Goal: Information Seeking & Learning: Learn about a topic

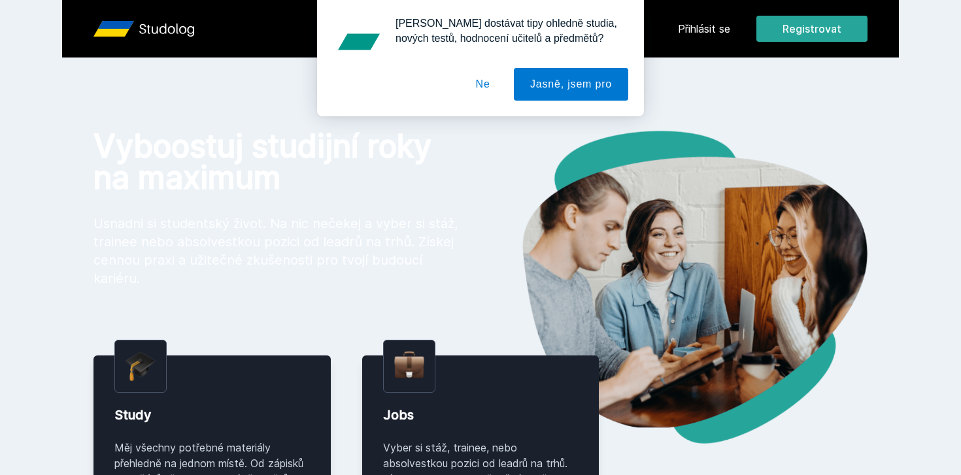
click at [486, 86] on button "Ne" at bounding box center [482, 84] width 47 height 33
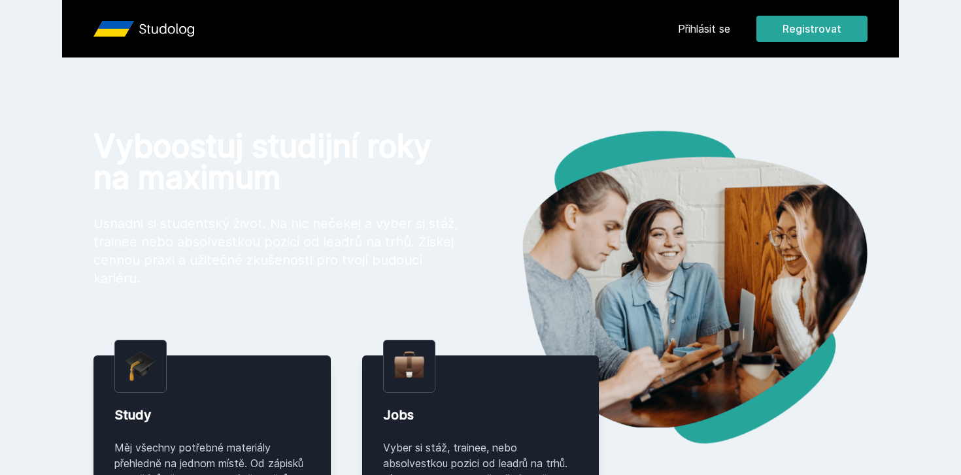
click at [699, 37] on div "Přihlásit se Registrovat" at bounding box center [773, 29] width 190 height 26
click at [706, 23] on link "Přihlásit se" at bounding box center [704, 29] width 52 height 16
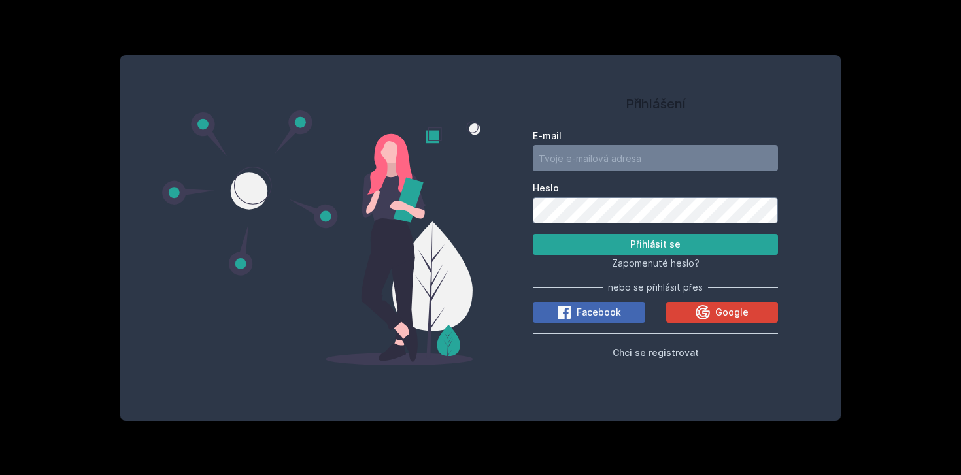
click at [663, 186] on label "Heslo" at bounding box center [655, 188] width 245 height 13
click at [674, 147] on input "E-mail" at bounding box center [655, 158] width 245 height 26
type input "[EMAIL_ADDRESS][DOMAIN_NAME]"
click at [665, 246] on button "Přihlásit se" at bounding box center [655, 244] width 245 height 21
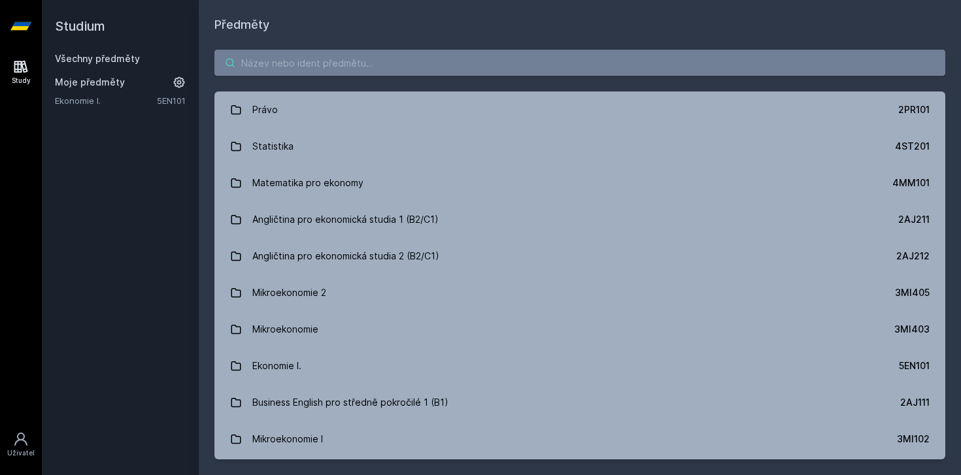
click at [412, 73] on input "search" at bounding box center [579, 63] width 731 height 26
paste input "(3MI411"
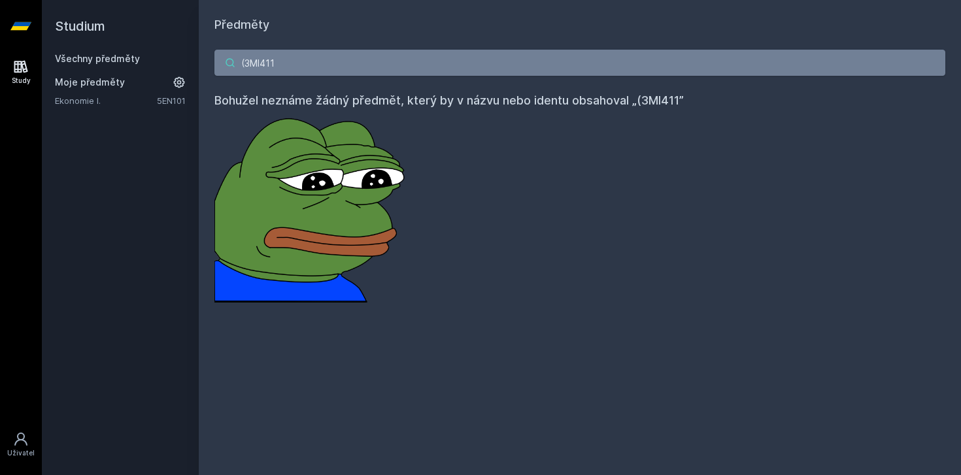
click at [246, 64] on input "(3MI411" at bounding box center [579, 63] width 731 height 26
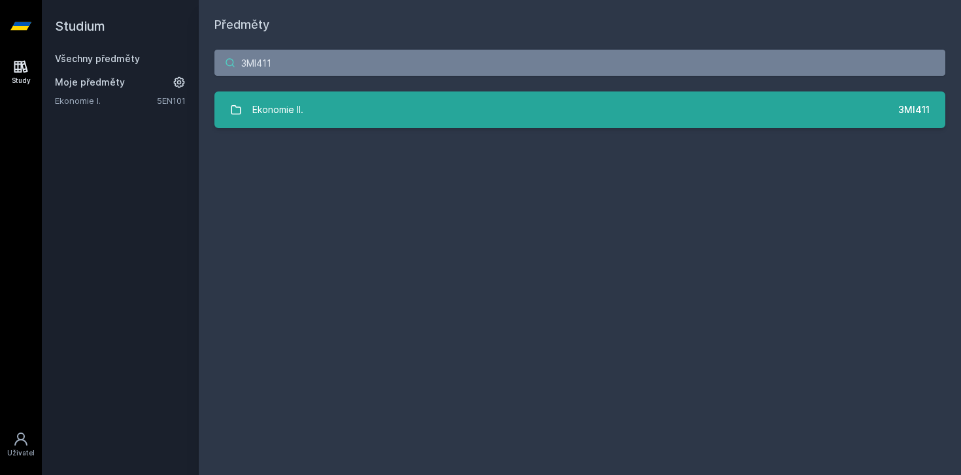
type input "3MI411"
click at [317, 97] on link "Ekonomie II. 3MI411" at bounding box center [579, 109] width 731 height 37
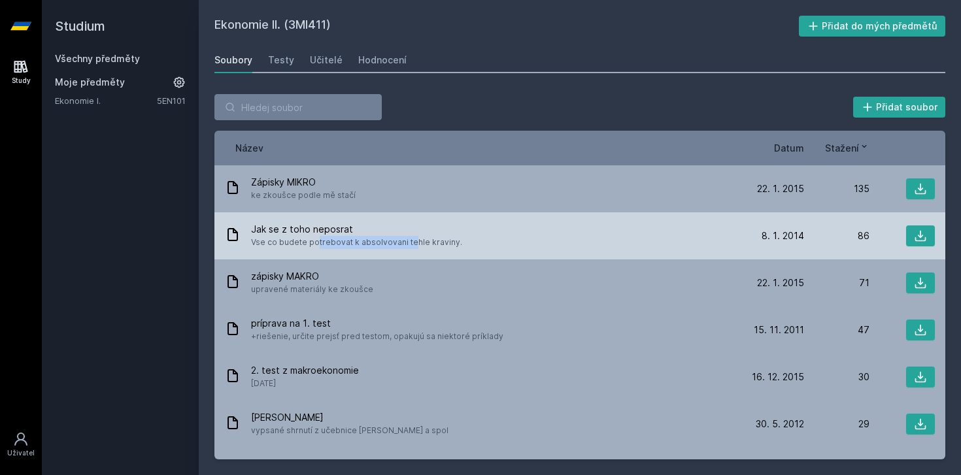
drag, startPoint x: 248, startPoint y: 237, endPoint x: 359, endPoint y: 237, distance: 111.1
click at [359, 237] on div "Jak se z toho neposrat Vse co budete potrebovat k absolvovani tehle kraviny." at bounding box center [482, 236] width 514 height 26
click at [357, 233] on span "Jak se z toho neposrat" at bounding box center [356, 229] width 211 height 13
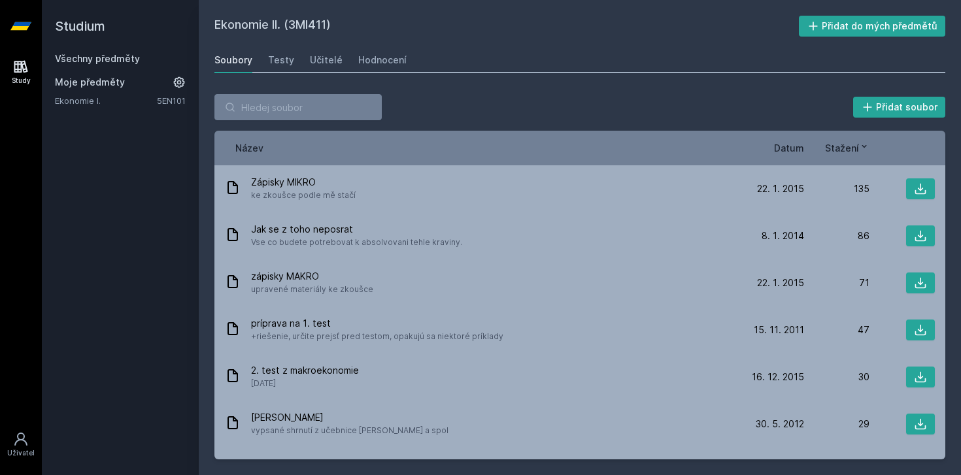
click at [800, 154] on span "Datum" at bounding box center [789, 148] width 30 height 14
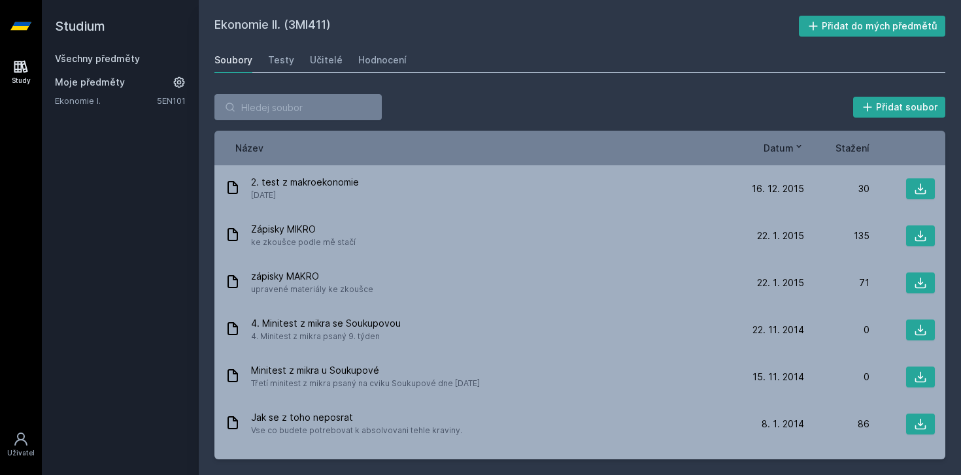
click at [800, 154] on button "Datum" at bounding box center [783, 148] width 41 height 14
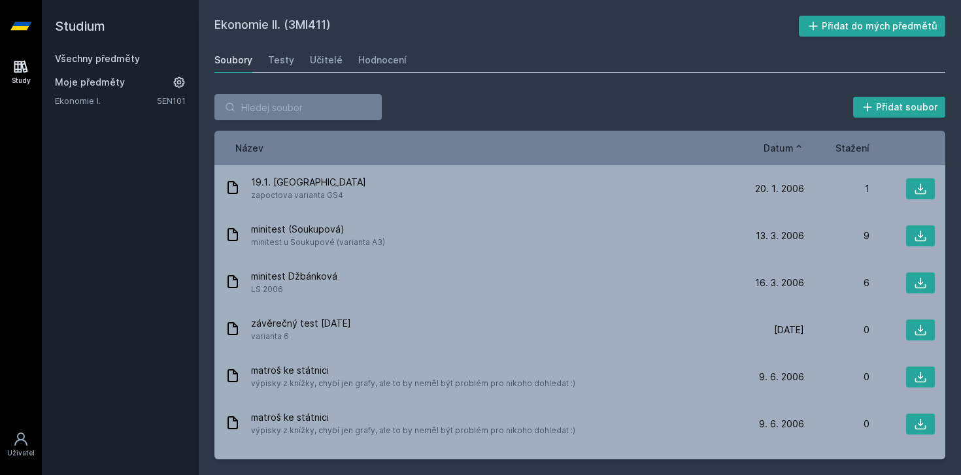
click at [800, 154] on button "Datum" at bounding box center [783, 148] width 41 height 14
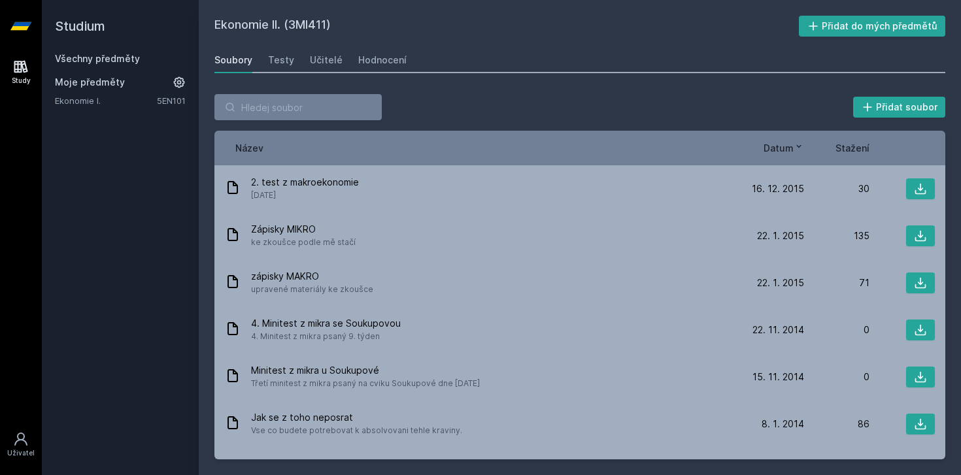
click at [797, 142] on icon at bounding box center [798, 146] width 10 height 10
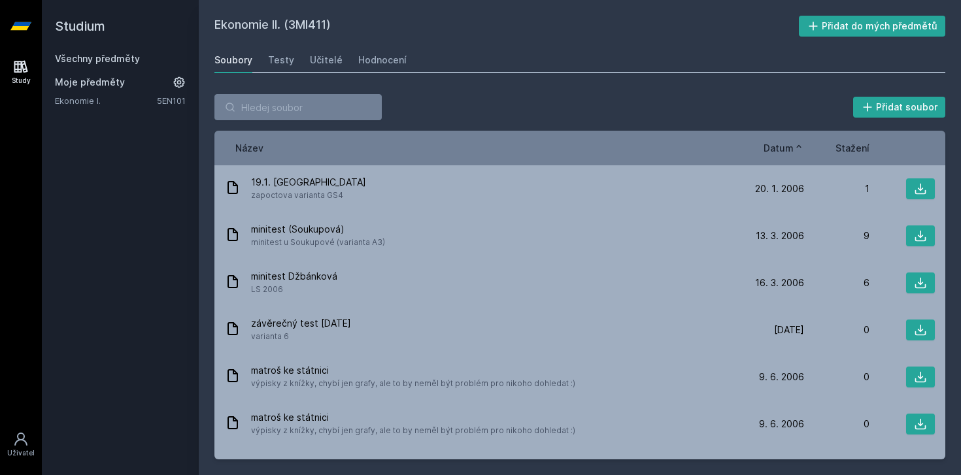
click at [797, 151] on icon at bounding box center [798, 146] width 10 height 10
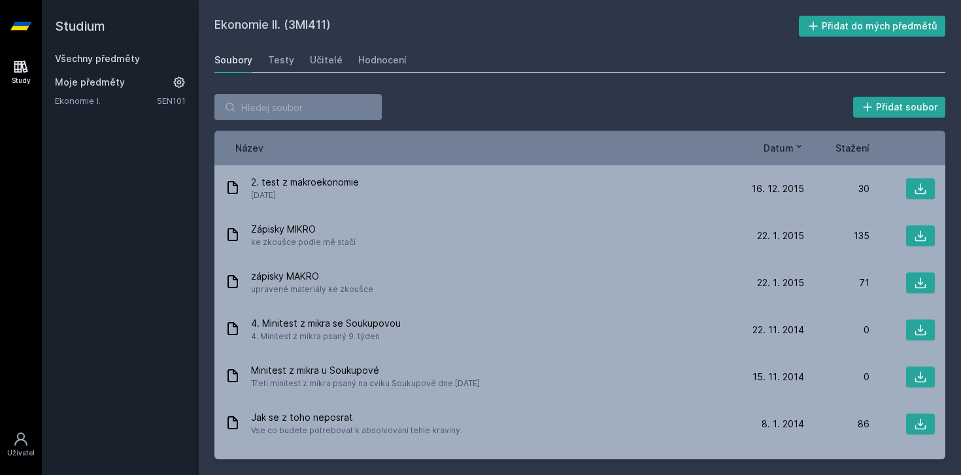
click at [874, 145] on div "Datum Stažení" at bounding box center [836, 148] width 196 height 14
click at [868, 145] on span "Stažení" at bounding box center [852, 148] width 34 height 14
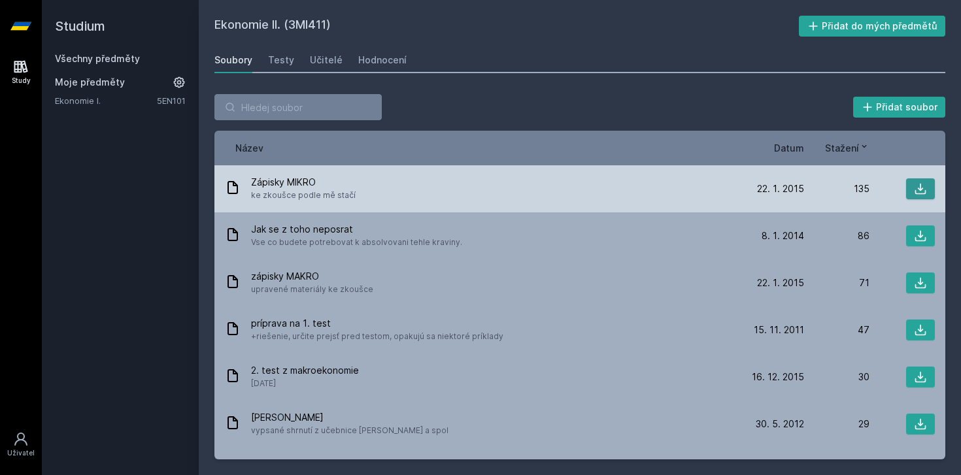
click at [915, 188] on icon at bounding box center [920, 188] width 13 height 13
